Goal: Information Seeking & Learning: Learn about a topic

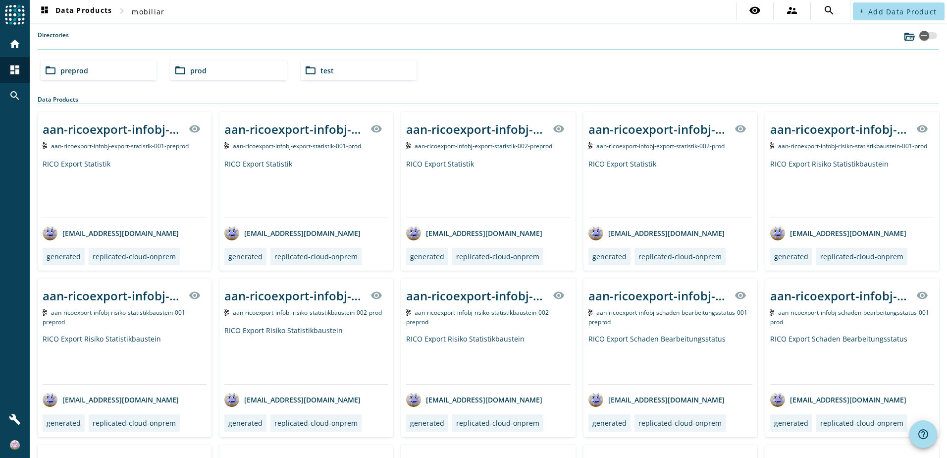
click at [323, 70] on span "test" at bounding box center [326, 70] width 13 height 9
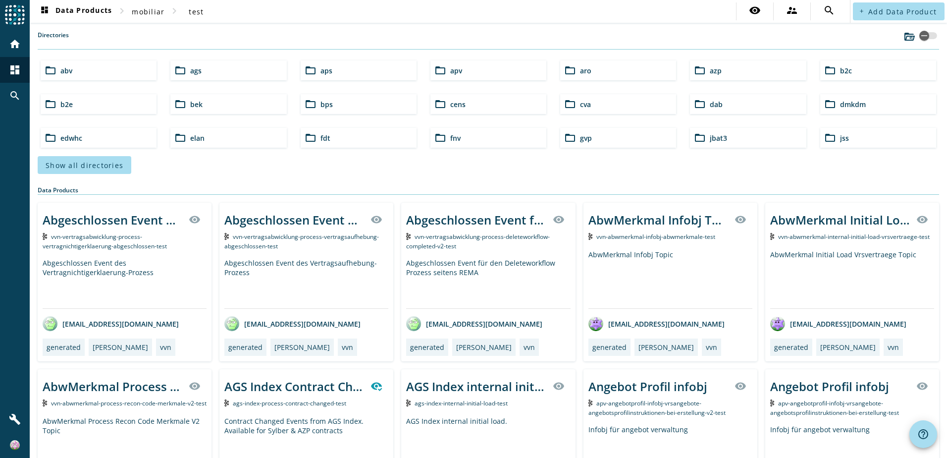
click at [321, 104] on span "bps" at bounding box center [326, 104] width 12 height 9
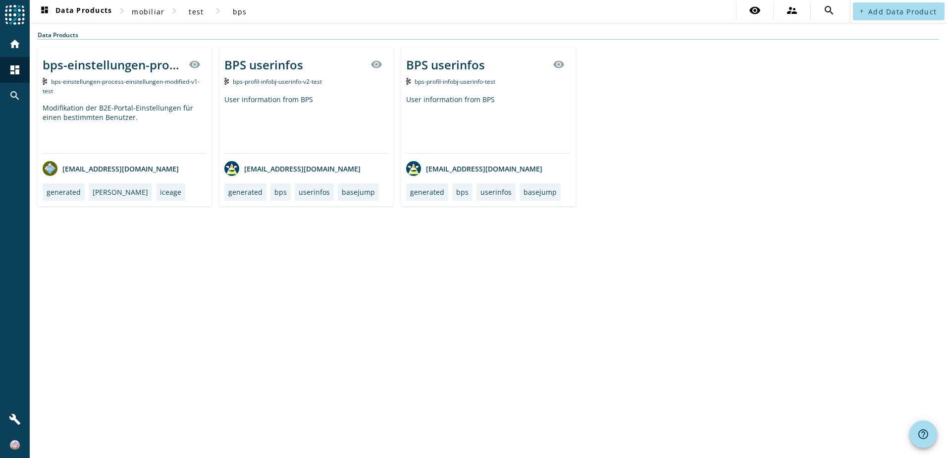
click at [272, 67] on div "BPS userinfos" at bounding box center [263, 64] width 79 height 16
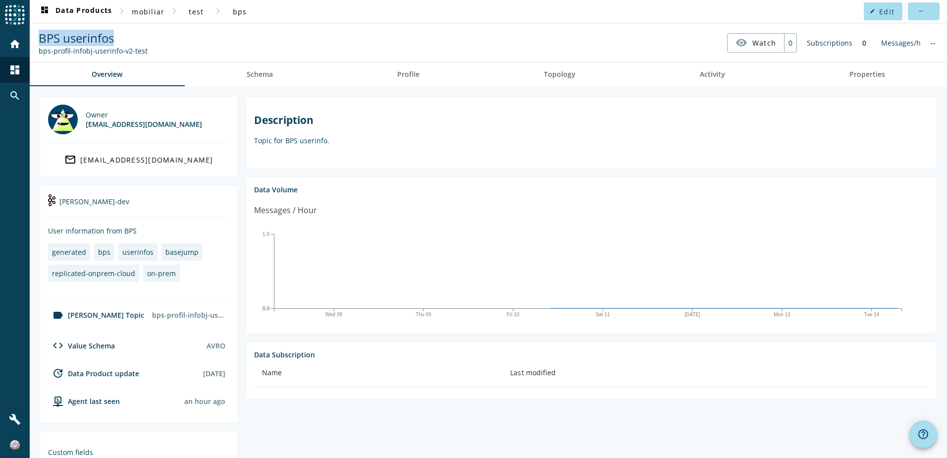
drag, startPoint x: 118, startPoint y: 39, endPoint x: 36, endPoint y: 39, distance: 81.7
click at [36, 39] on div "BPS userinfos bps-profil-infobj-userinfo-v2-test" at bounding box center [93, 43] width 114 height 26
click at [496, 148] on div "Description Topic for BPS userinfo." at bounding box center [591, 129] width 675 height 48
drag, startPoint x: 39, startPoint y: 53, endPoint x: 143, endPoint y: 52, distance: 104.0
click at [143, 52] on div "bps-profil-infobj-userinfo-v2-test" at bounding box center [93, 50] width 109 height 9
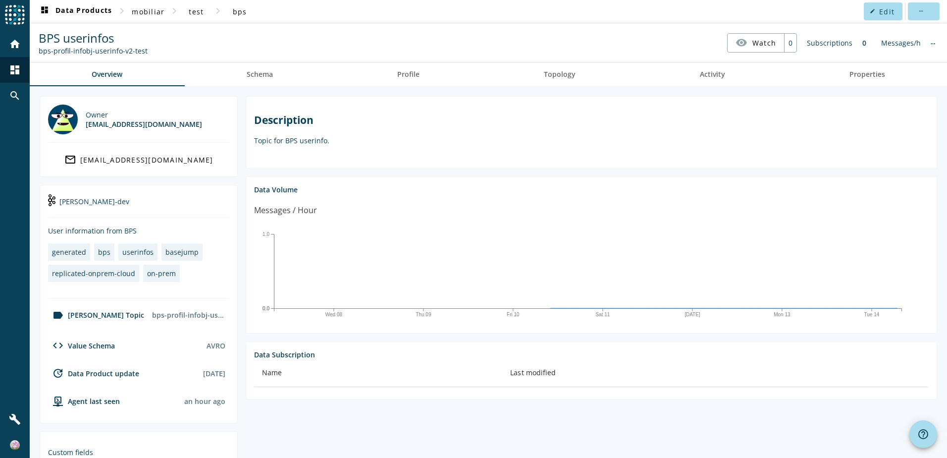
copy div "bps-profil-infobj-userinfo-v2-test"
click at [267, 71] on span "Schema" at bounding box center [260, 74] width 26 height 7
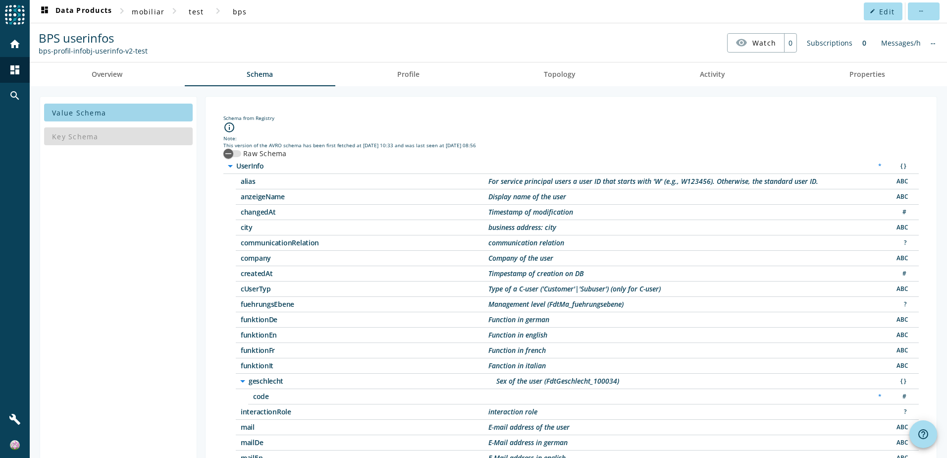
click at [118, 115] on span at bounding box center [118, 113] width 149 height 24
click at [112, 141] on div "Key Schema" at bounding box center [118, 136] width 149 height 24
click at [112, 107] on span at bounding box center [118, 113] width 149 height 24
click at [108, 78] on span "Overview" at bounding box center [107, 74] width 31 height 7
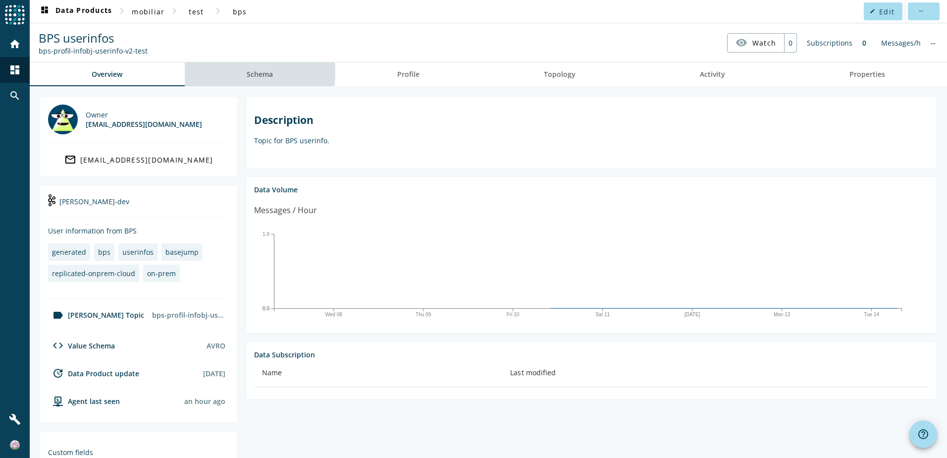
click at [253, 72] on span "Schema" at bounding box center [260, 74] width 26 height 7
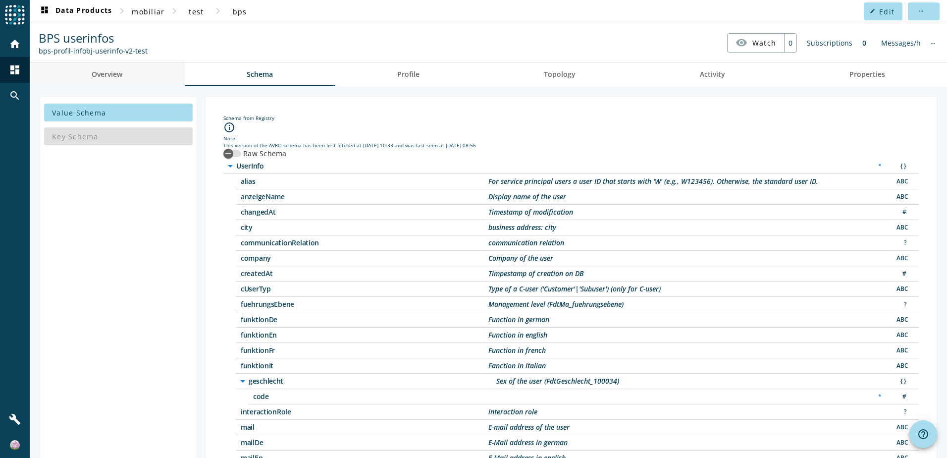
click at [119, 76] on span "Overview" at bounding box center [107, 74] width 31 height 7
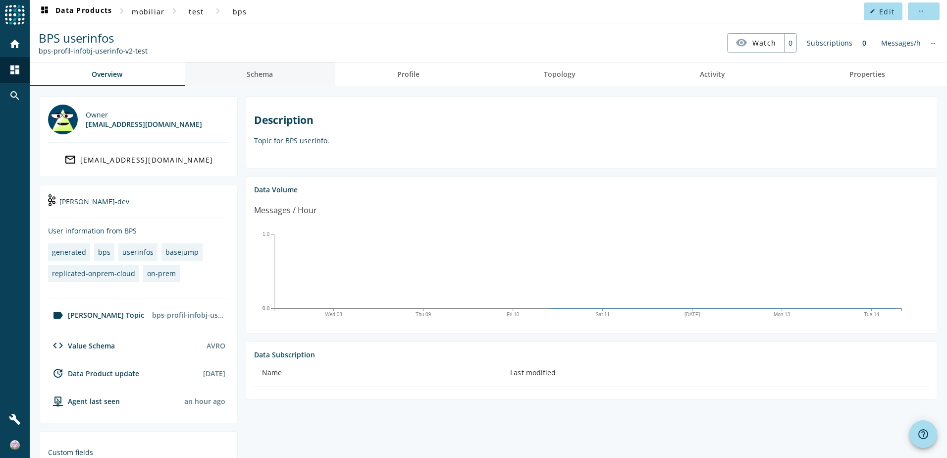
click at [240, 77] on link "Schema" at bounding box center [260, 74] width 151 height 24
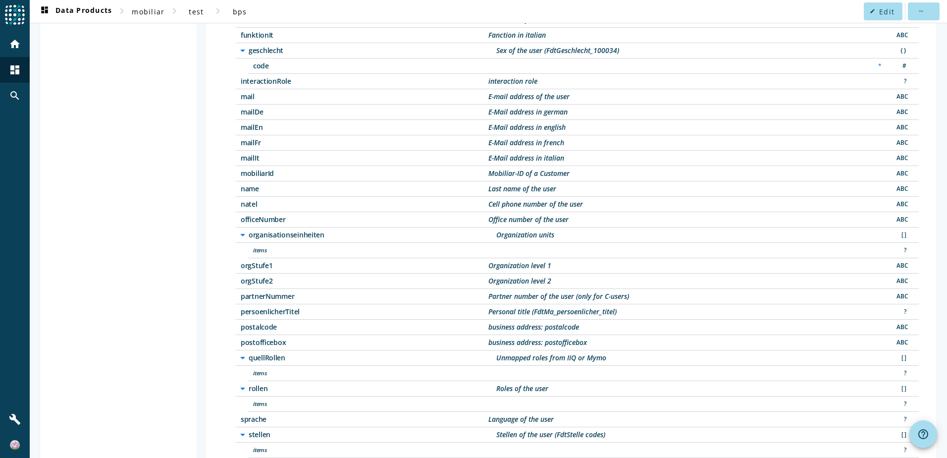
scroll to position [466, 0]
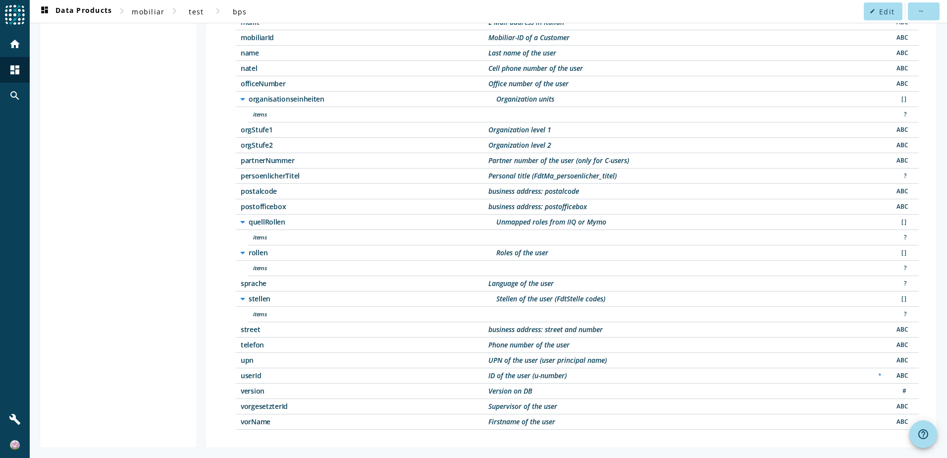
click at [385, 316] on span "items" at bounding box center [377, 314] width 248 height 7
click at [243, 301] on icon "arrow_drop_down" at bounding box center [243, 299] width 12 height 12
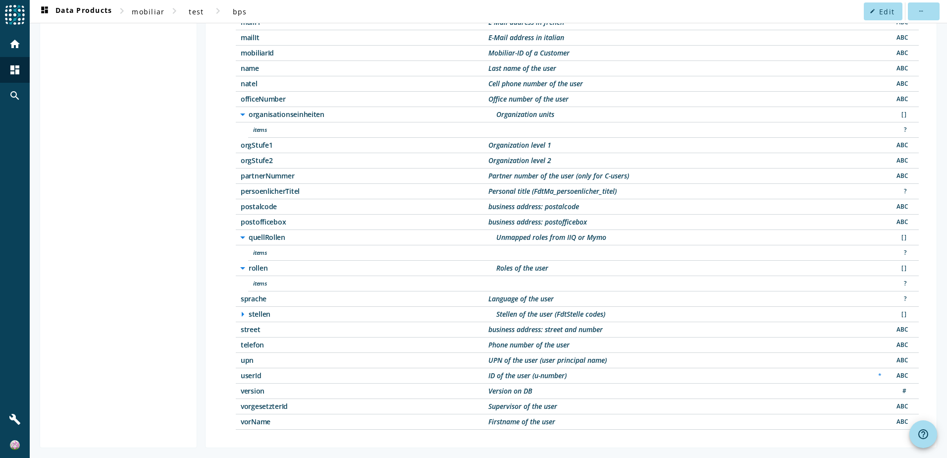
click at [241, 315] on icon "arrow_right" at bounding box center [243, 314] width 12 height 12
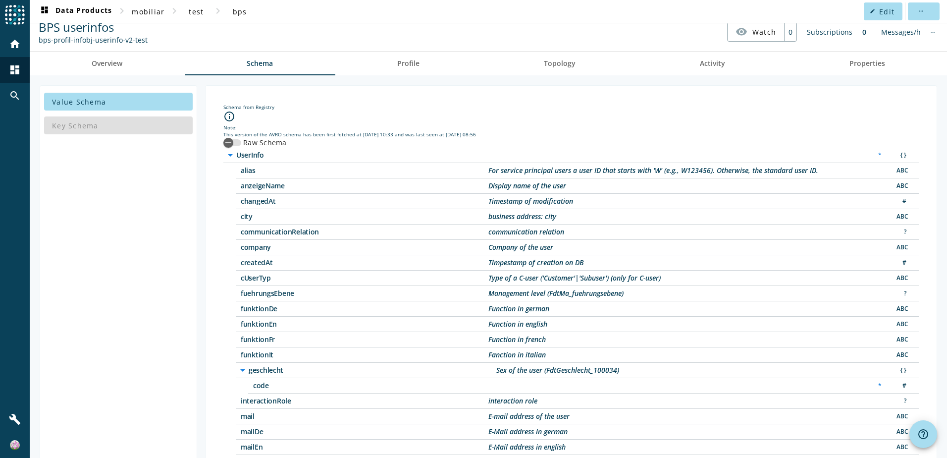
scroll to position [0, 0]
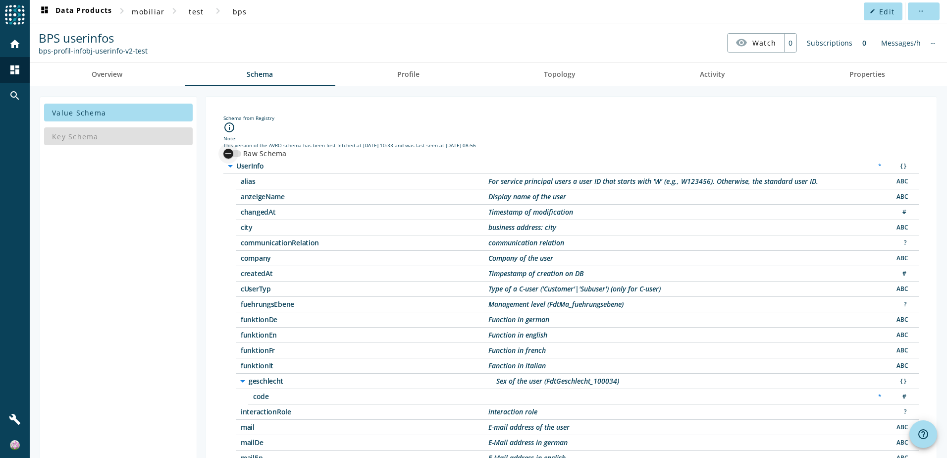
click at [234, 155] on div "button" at bounding box center [228, 154] width 20 height 20
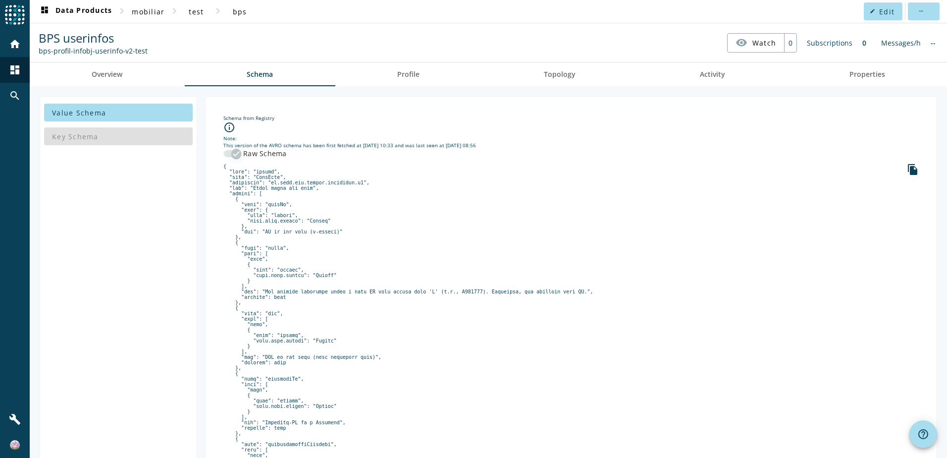
click at [234, 155] on icon "button" at bounding box center [236, 153] width 9 height 9
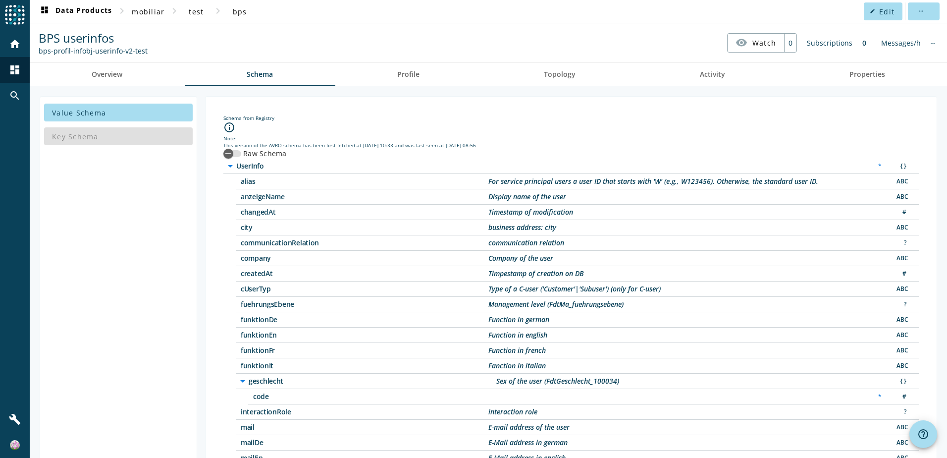
click at [835, 132] on div "info_outline" at bounding box center [570, 127] width 695 height 13
click at [135, 79] on link "Overview" at bounding box center [107, 74] width 155 height 24
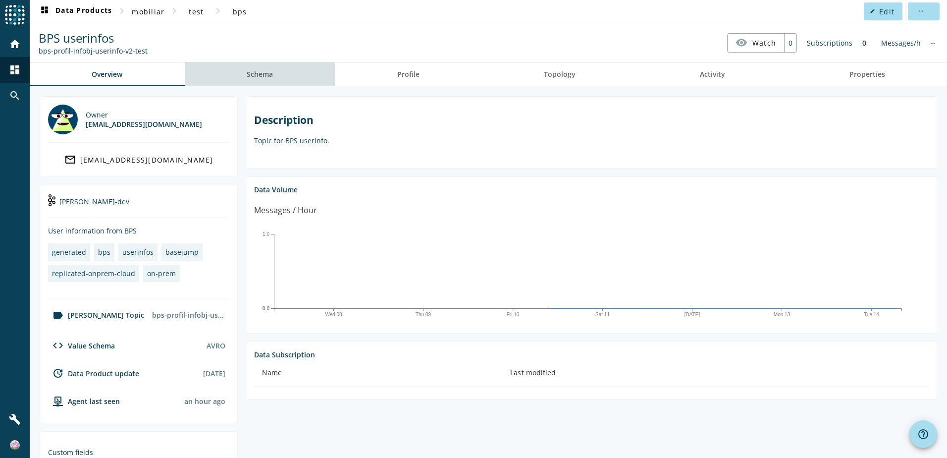
click at [235, 78] on link "Schema" at bounding box center [260, 74] width 151 height 24
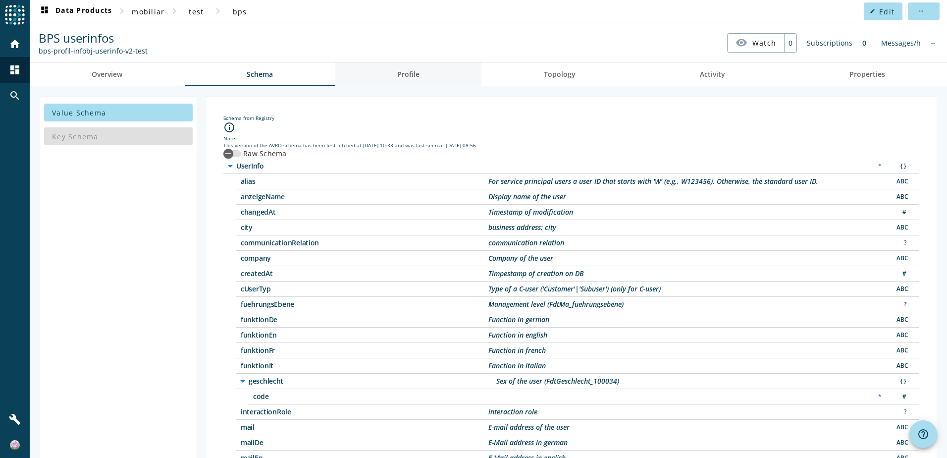
click at [417, 68] on span "Profile" at bounding box center [408, 74] width 22 height 24
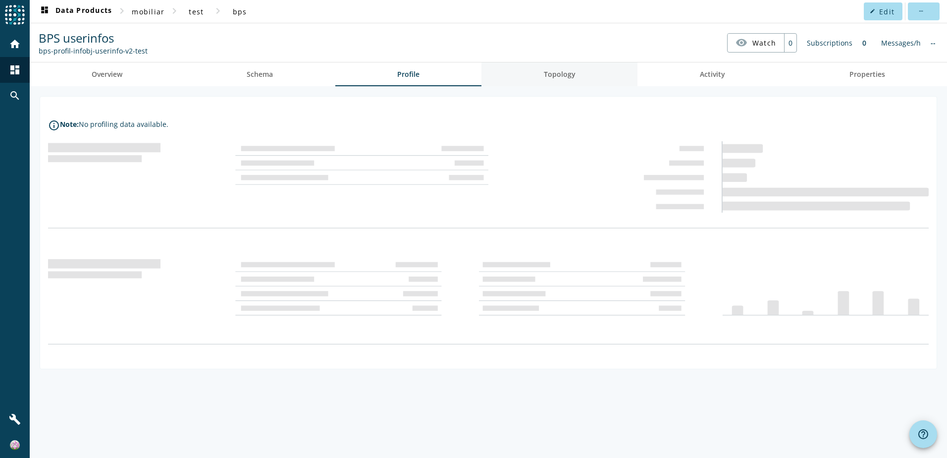
click at [547, 82] on span "Topology" at bounding box center [560, 74] width 32 height 24
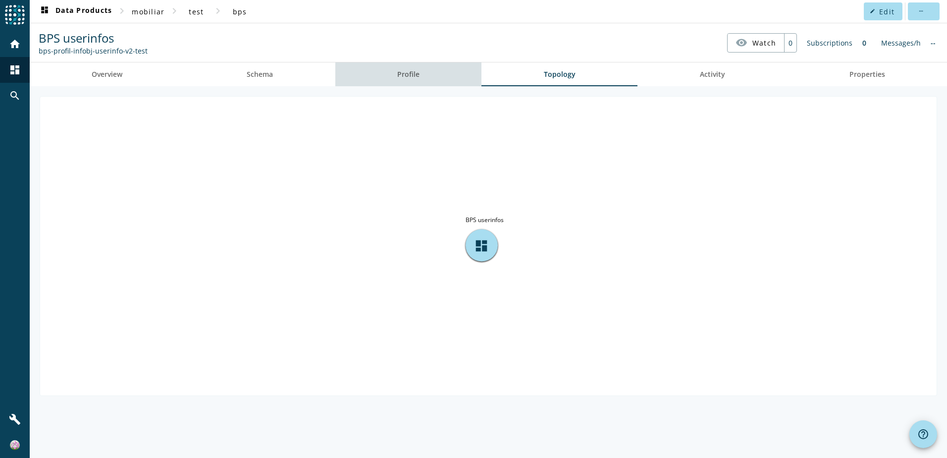
click at [424, 76] on link "Profile" at bounding box center [408, 74] width 147 height 24
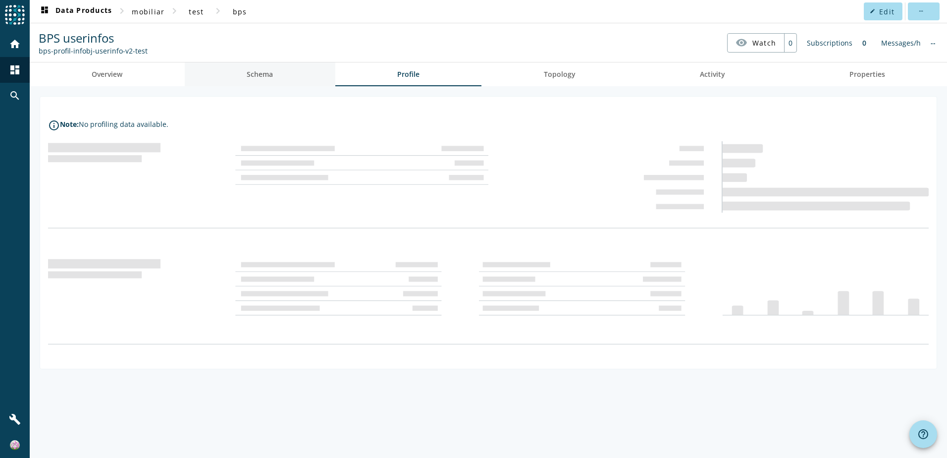
click at [269, 77] on span "Schema" at bounding box center [260, 74] width 26 height 7
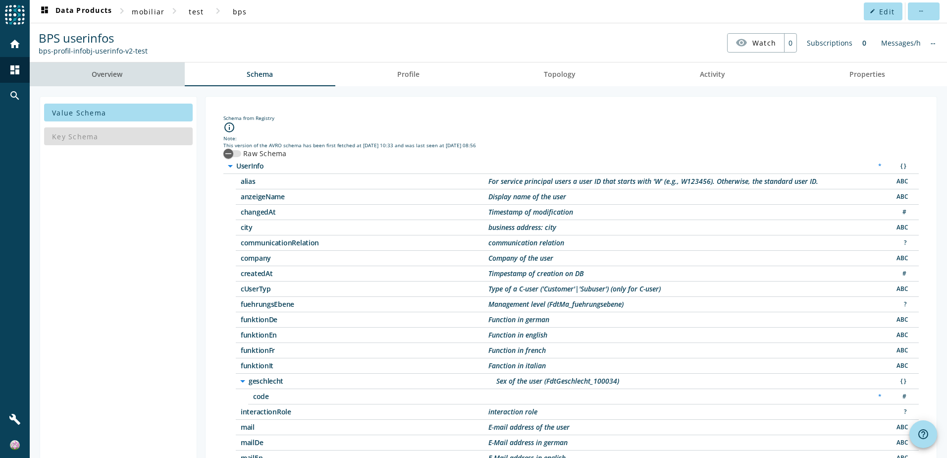
click at [140, 72] on link "Overview" at bounding box center [107, 74] width 155 height 24
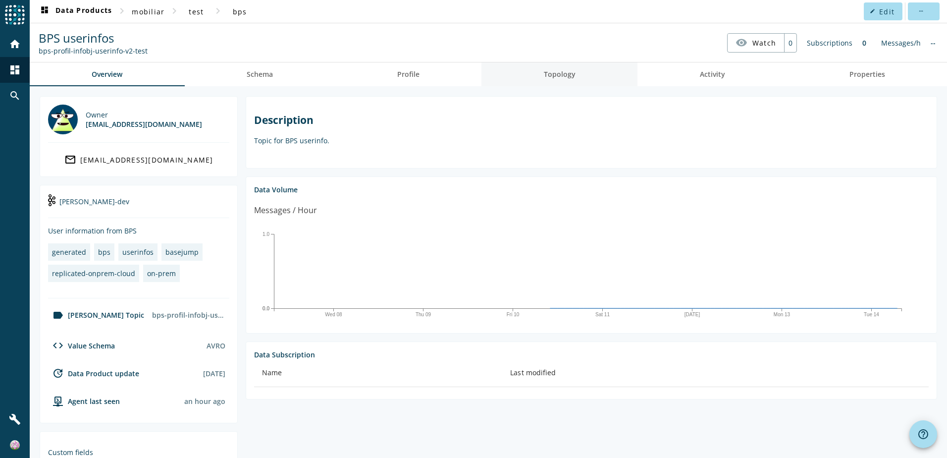
click at [554, 82] on span "Topology" at bounding box center [560, 74] width 32 height 24
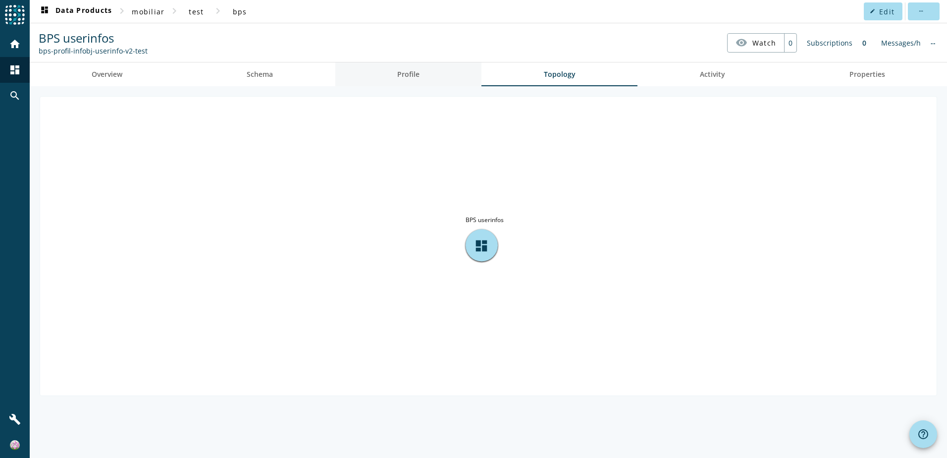
click at [412, 74] on span "Profile" at bounding box center [408, 74] width 22 height 7
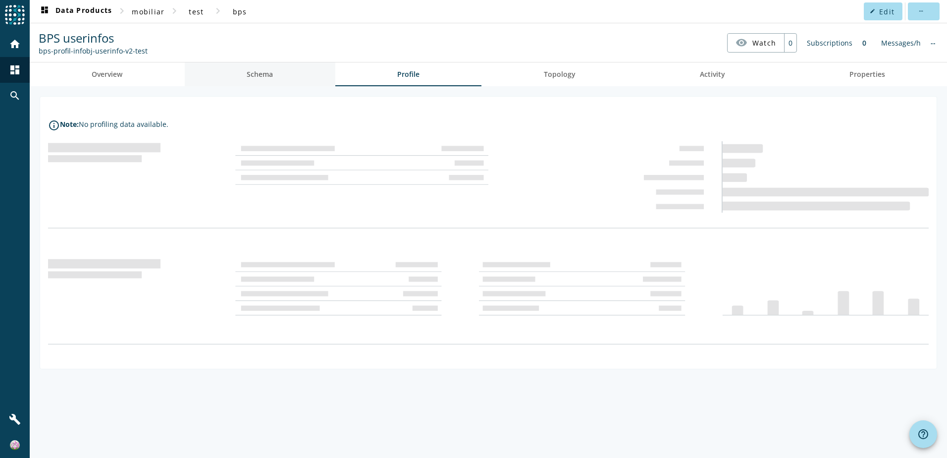
click at [291, 74] on link "Schema" at bounding box center [260, 74] width 151 height 24
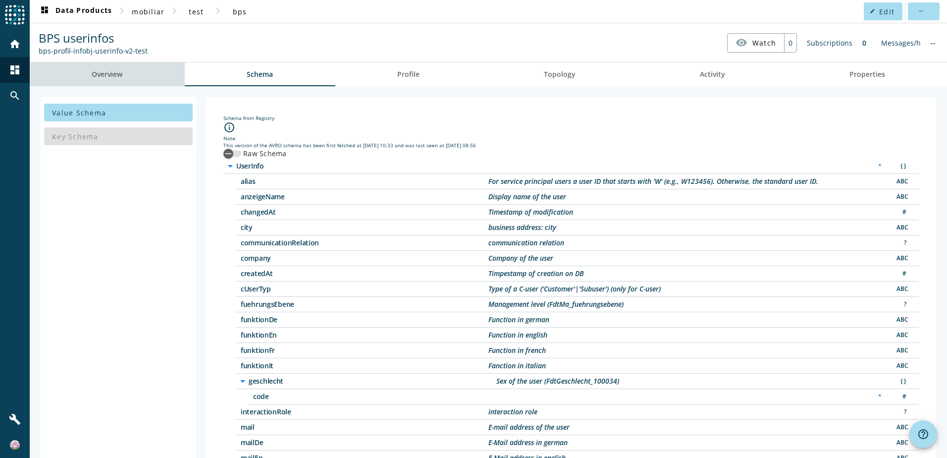
click at [106, 78] on span "Overview" at bounding box center [107, 74] width 31 height 7
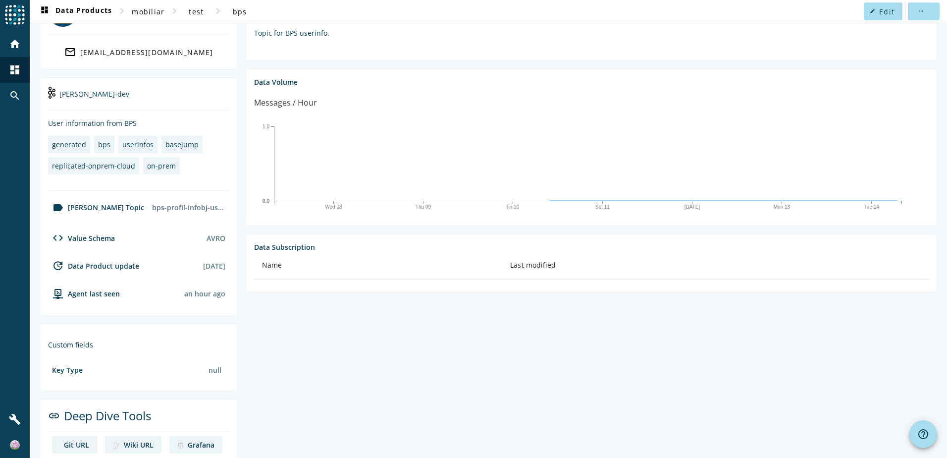
scroll to position [151, 0]
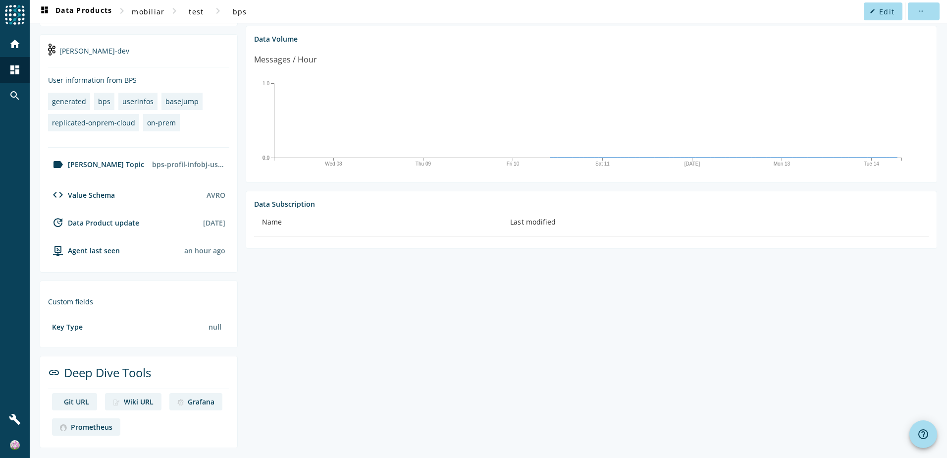
drag, startPoint x: 115, startPoint y: 163, endPoint x: 235, endPoint y: 159, distance: 119.5
click at [235, 159] on section "[PERSON_NAME]-dev User information from BPS generated bps userinfos basejump re…" at bounding box center [139, 153] width 198 height 238
drag, startPoint x: 235, startPoint y: 159, endPoint x: 239, endPoint y: 169, distance: 11.3
click at [239, 169] on section "Description Topic for BPS userinfo. Data Volume Messages / Hour Wed 08 Thu 09 F…" at bounding box center [587, 197] width 699 height 502
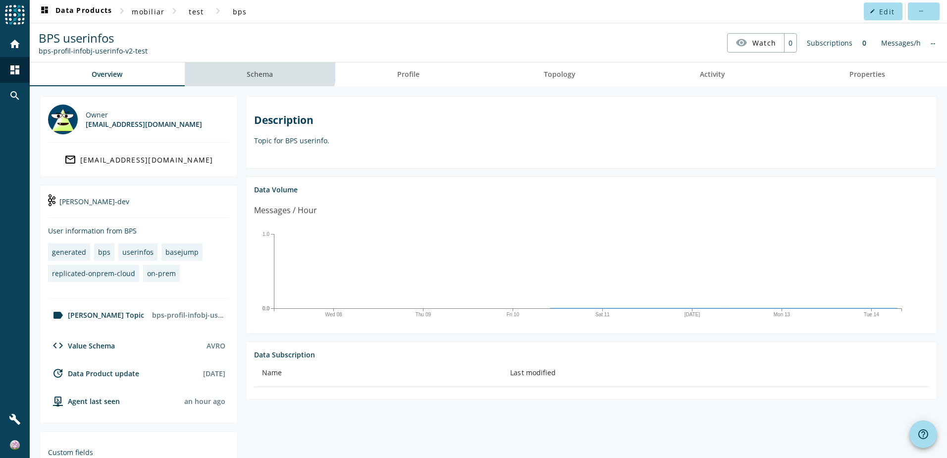
click at [256, 65] on span "Schema" at bounding box center [260, 74] width 26 height 24
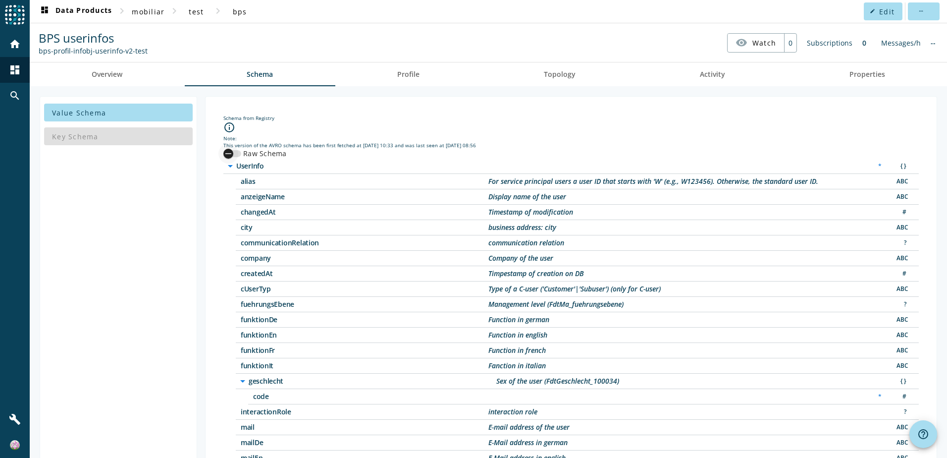
click at [233, 155] on div "button" at bounding box center [228, 154] width 20 height 20
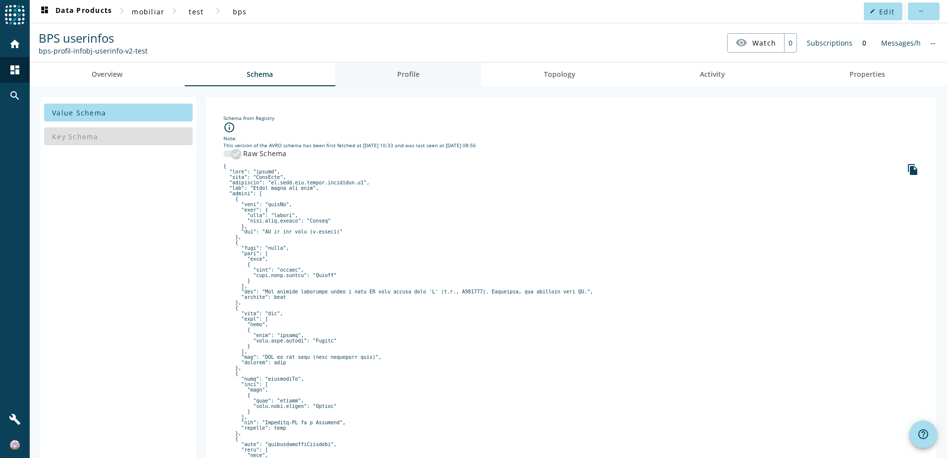
click at [410, 77] on span "Profile" at bounding box center [408, 74] width 22 height 7
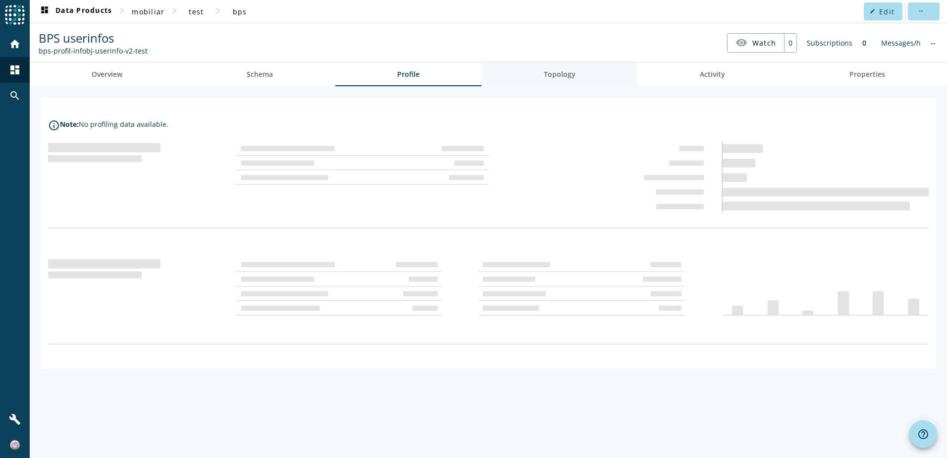
click at [557, 79] on span "Topology" at bounding box center [560, 74] width 32 height 24
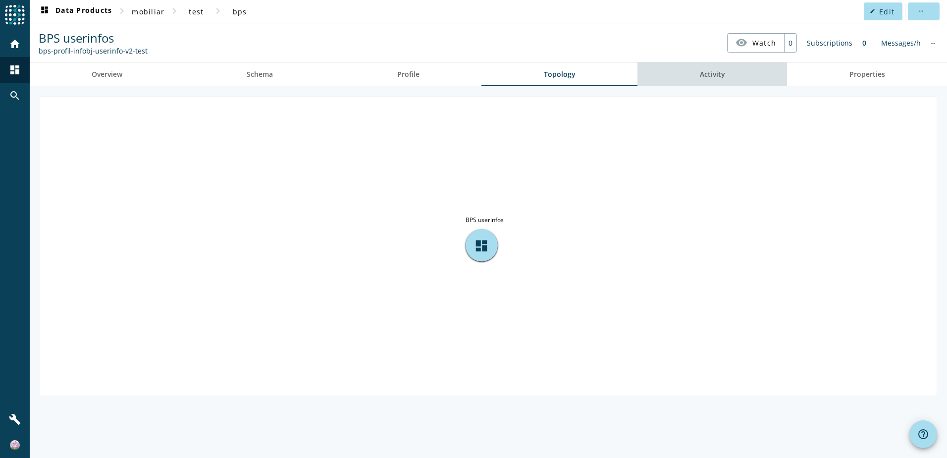
click at [711, 72] on span "Activity" at bounding box center [712, 74] width 25 height 7
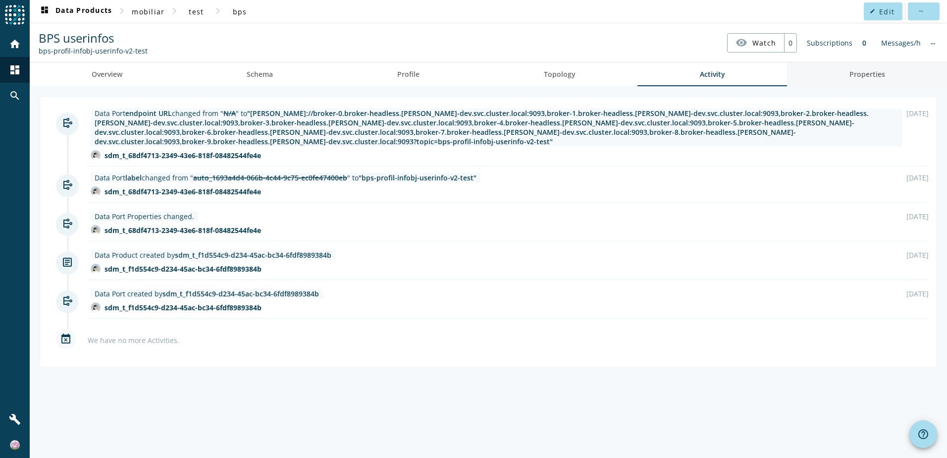
click at [840, 73] on link "Properties" at bounding box center [867, 74] width 160 height 24
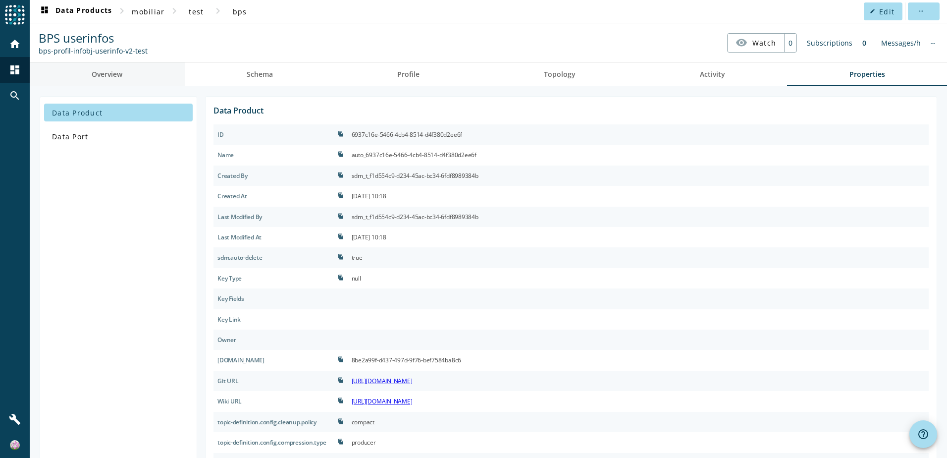
click at [110, 77] on span "Overview" at bounding box center [107, 74] width 31 height 7
